Goal: Check status: Check status

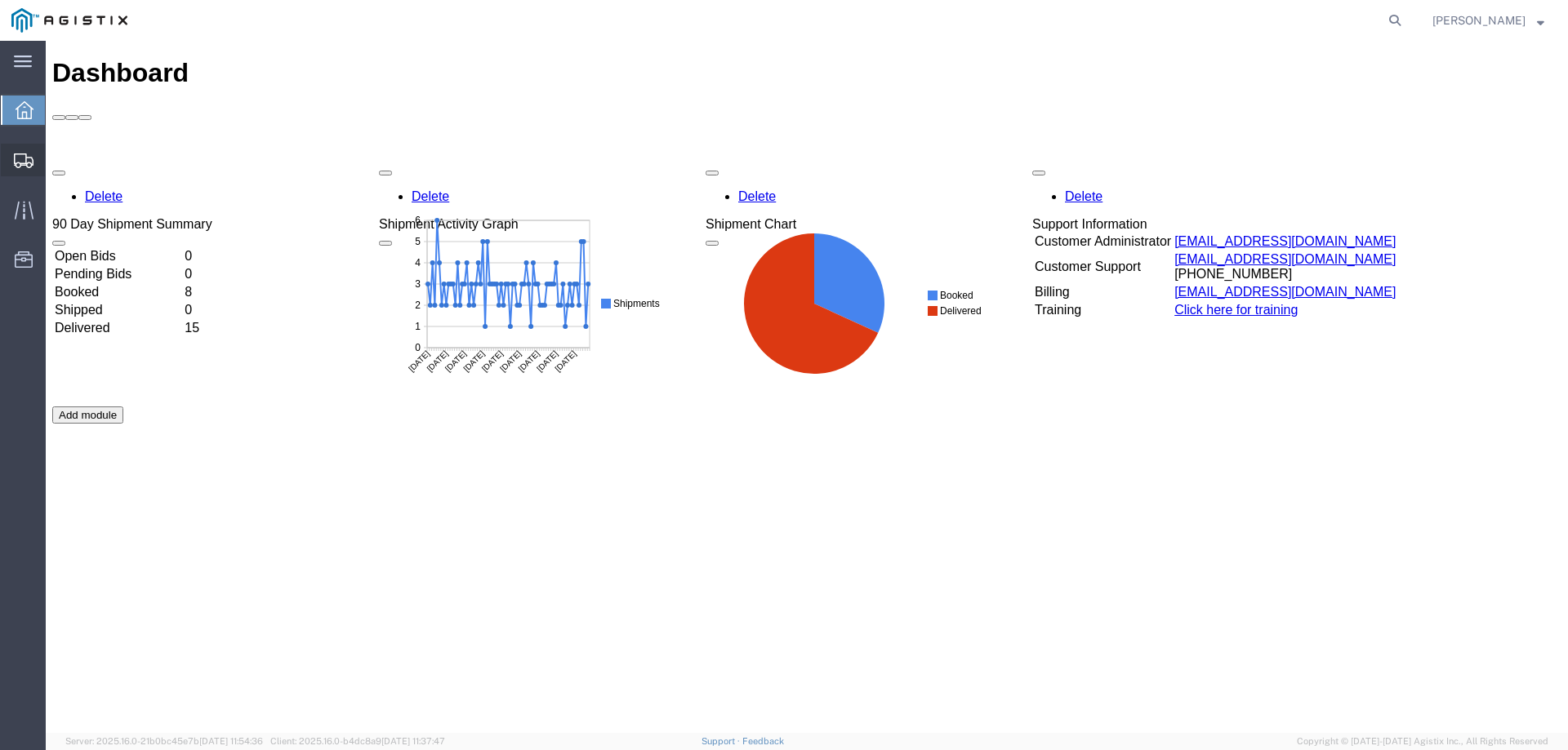
click at [41, 164] on div at bounding box center [23, 159] width 46 height 32
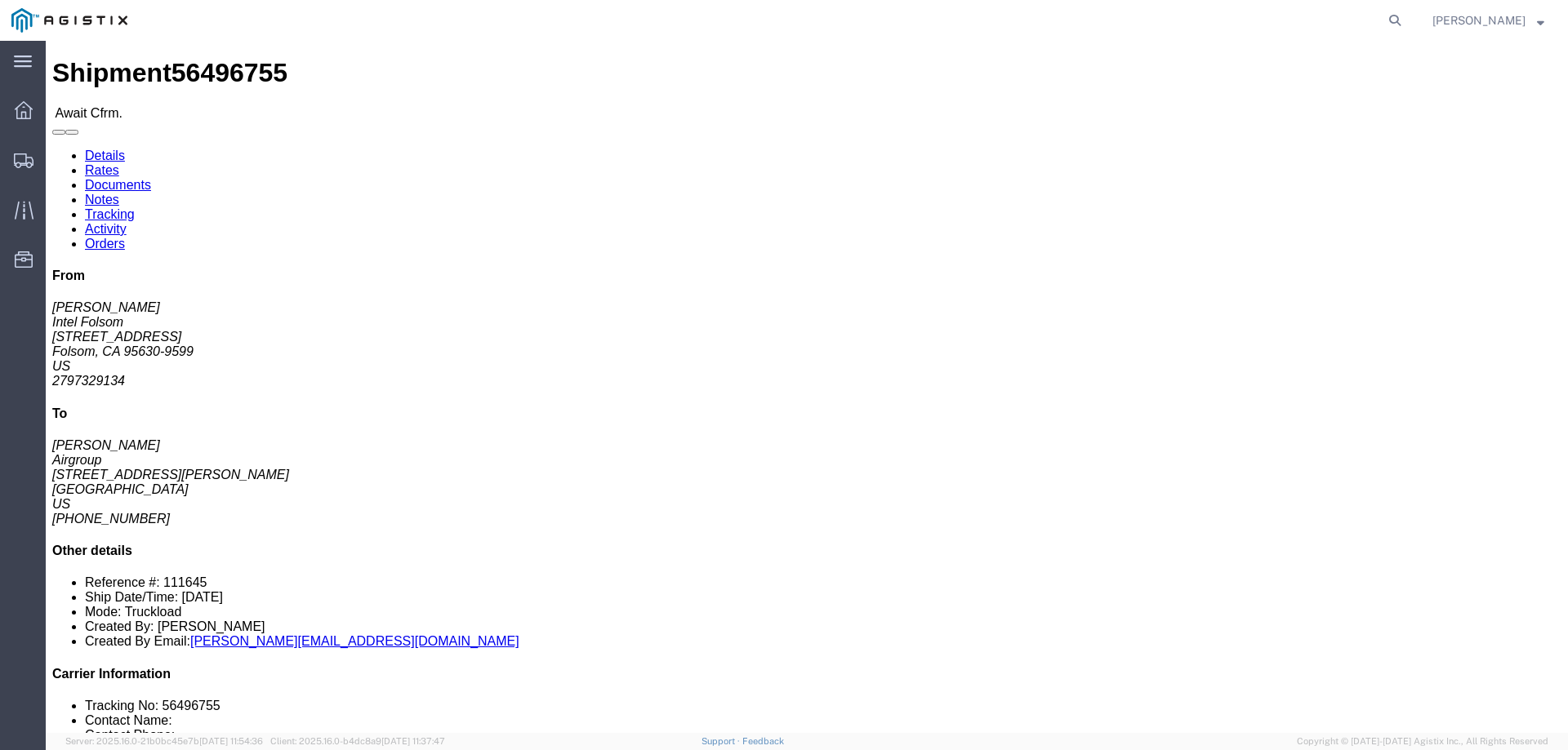
click address "Intel Folsom ([PERSON_NAME]) [STREET_ADDRESS] 2797329134 [EMAIL_ADDRESS][DOMAIN…"
copy address "95630"
